Goal: Task Accomplishment & Management: Manage account settings

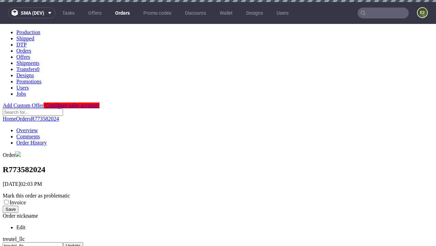
scroll to position [282, 0]
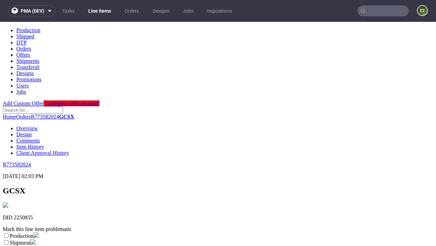
scroll to position [120, 0]
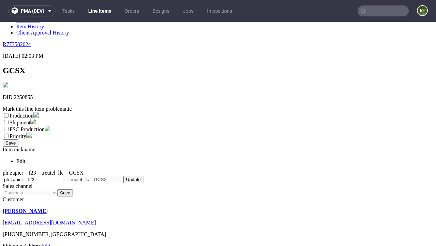
select select "dtp_ca_needed"
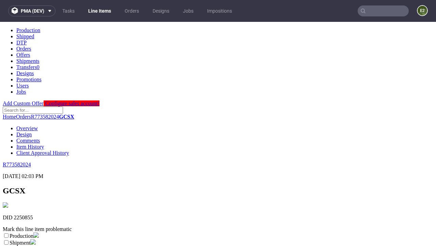
scroll to position [0, 0]
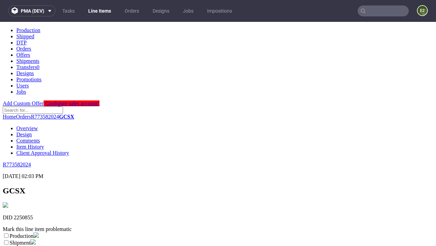
checkbox input "true"
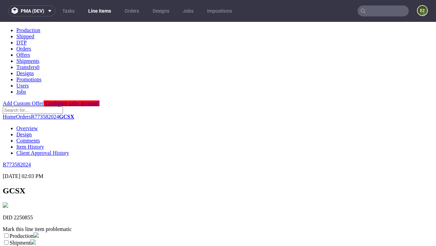
scroll to position [6, 0]
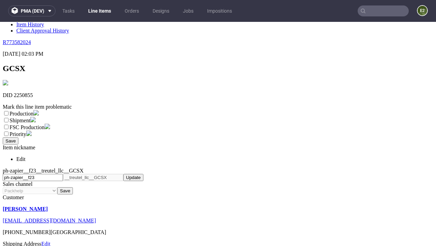
type textarea "test"
